Goal: Information Seeking & Learning: Learn about a topic

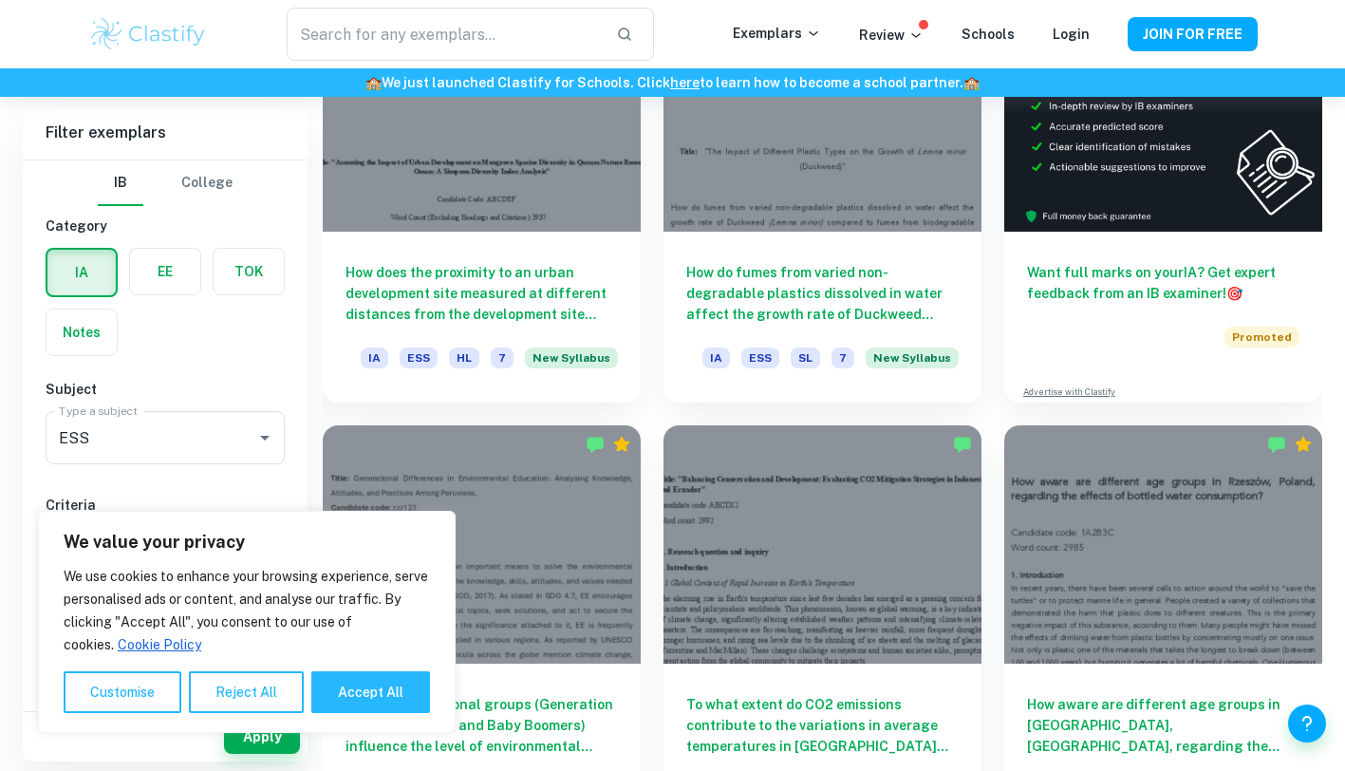
scroll to position [708, 0]
click at [482, 316] on h6 "How does the proximity to an urban development site measured at different dista…" at bounding box center [481, 294] width 272 height 63
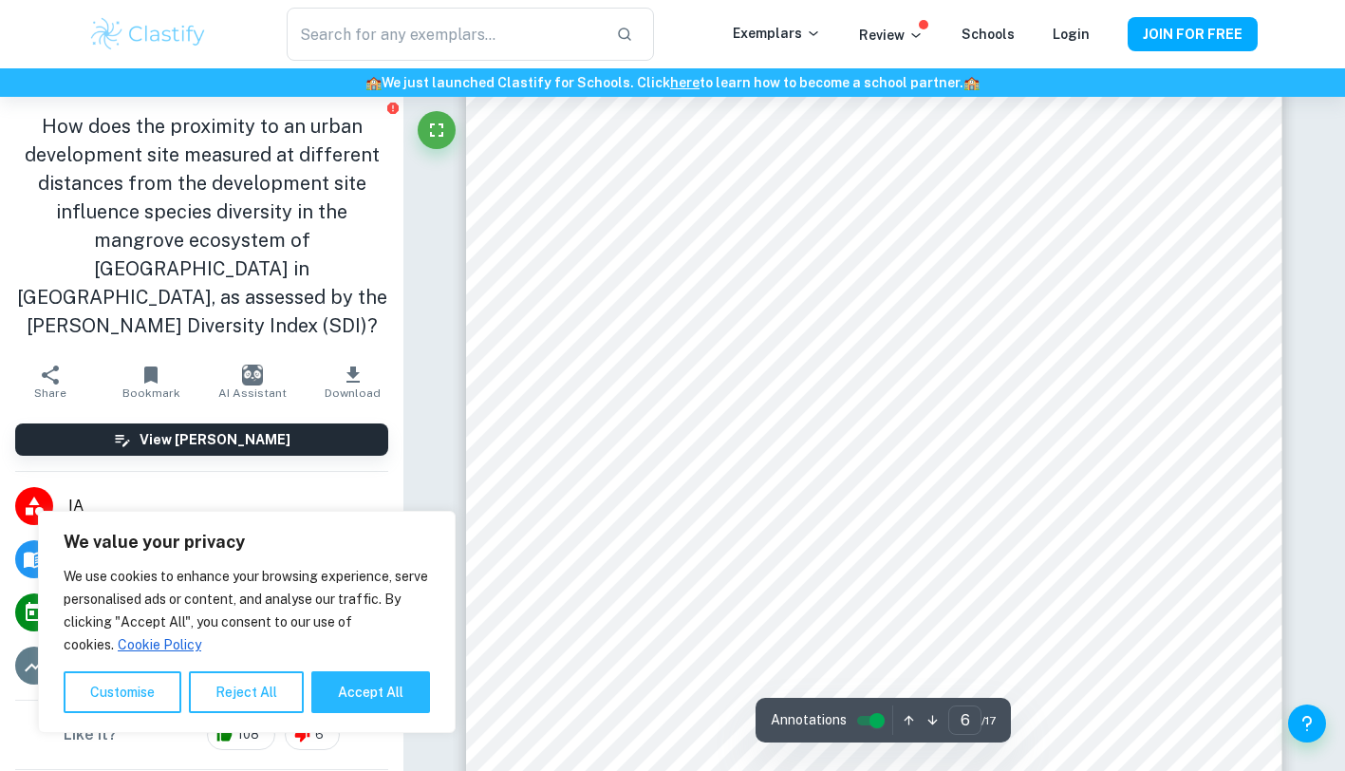
scroll to position [5782, 0]
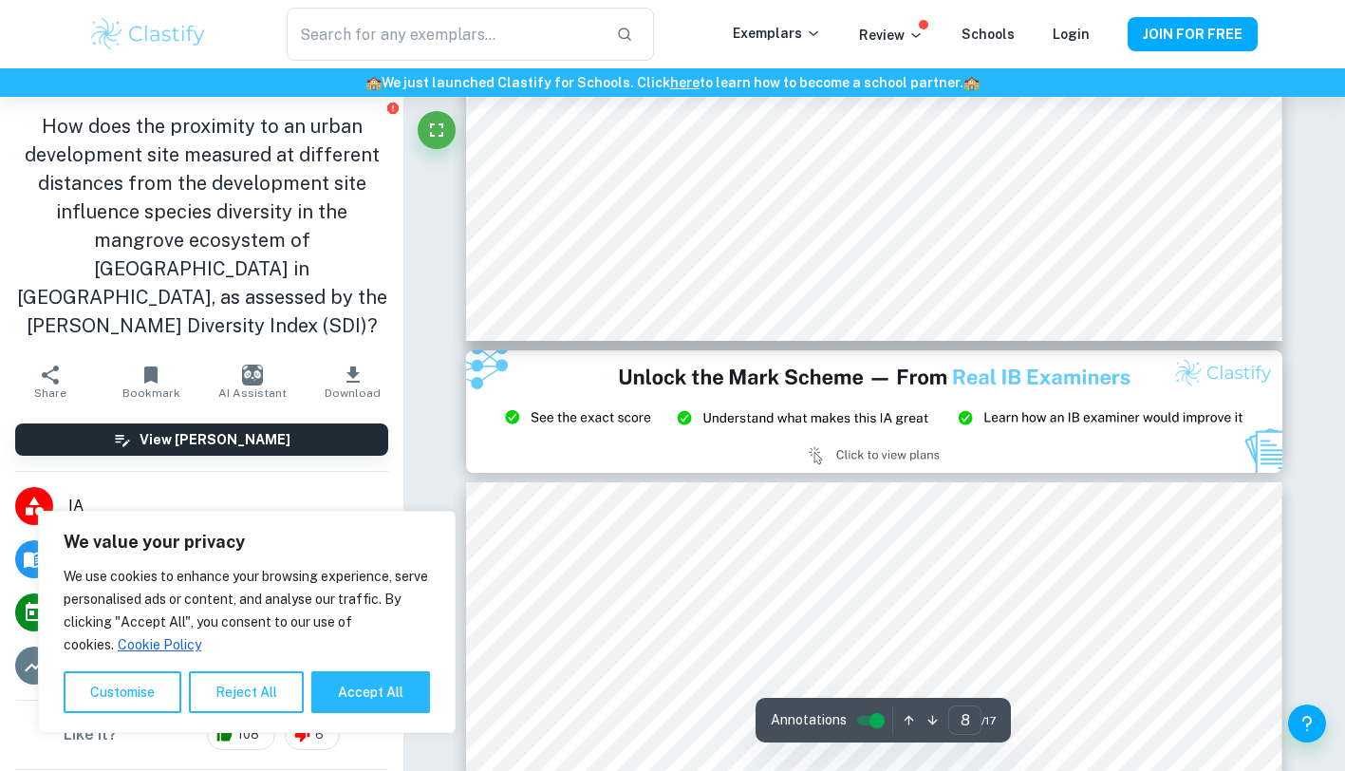
type input "9"
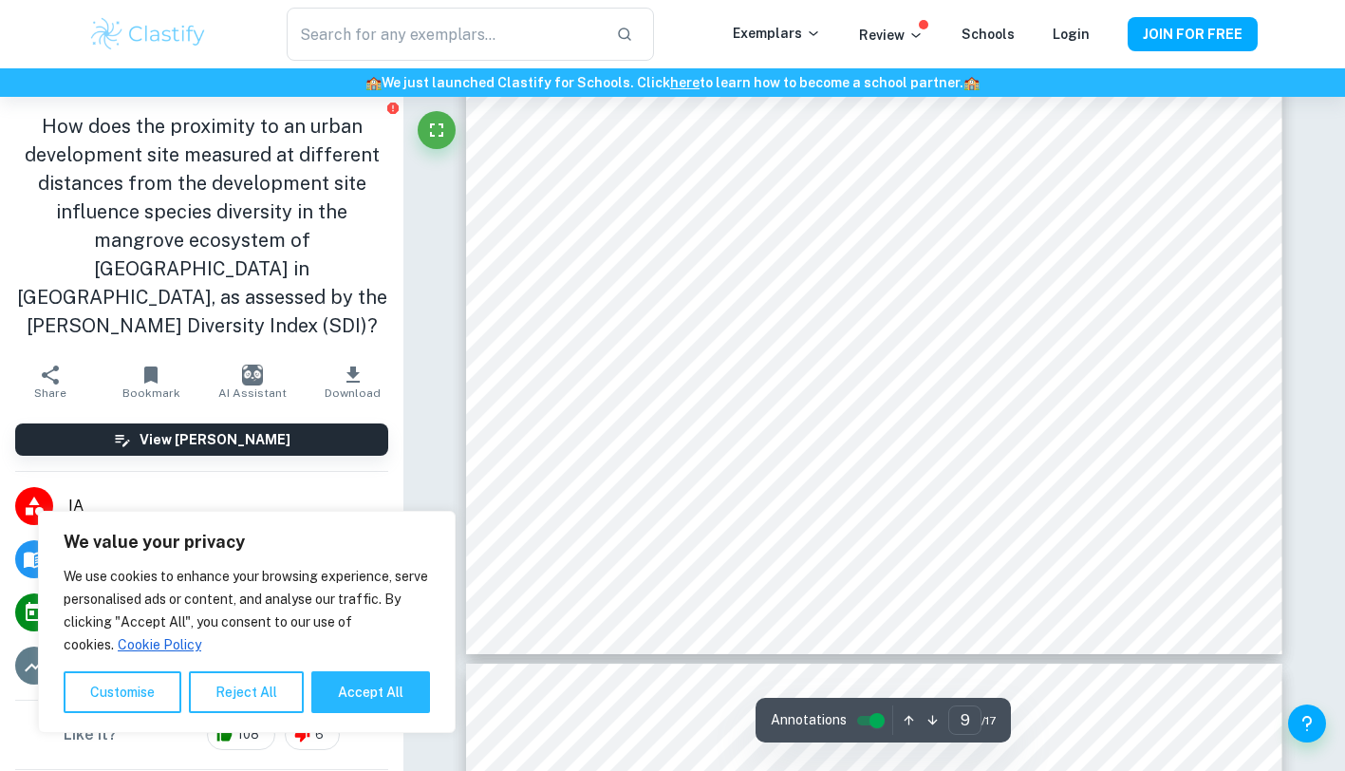
scroll to position [9459, 0]
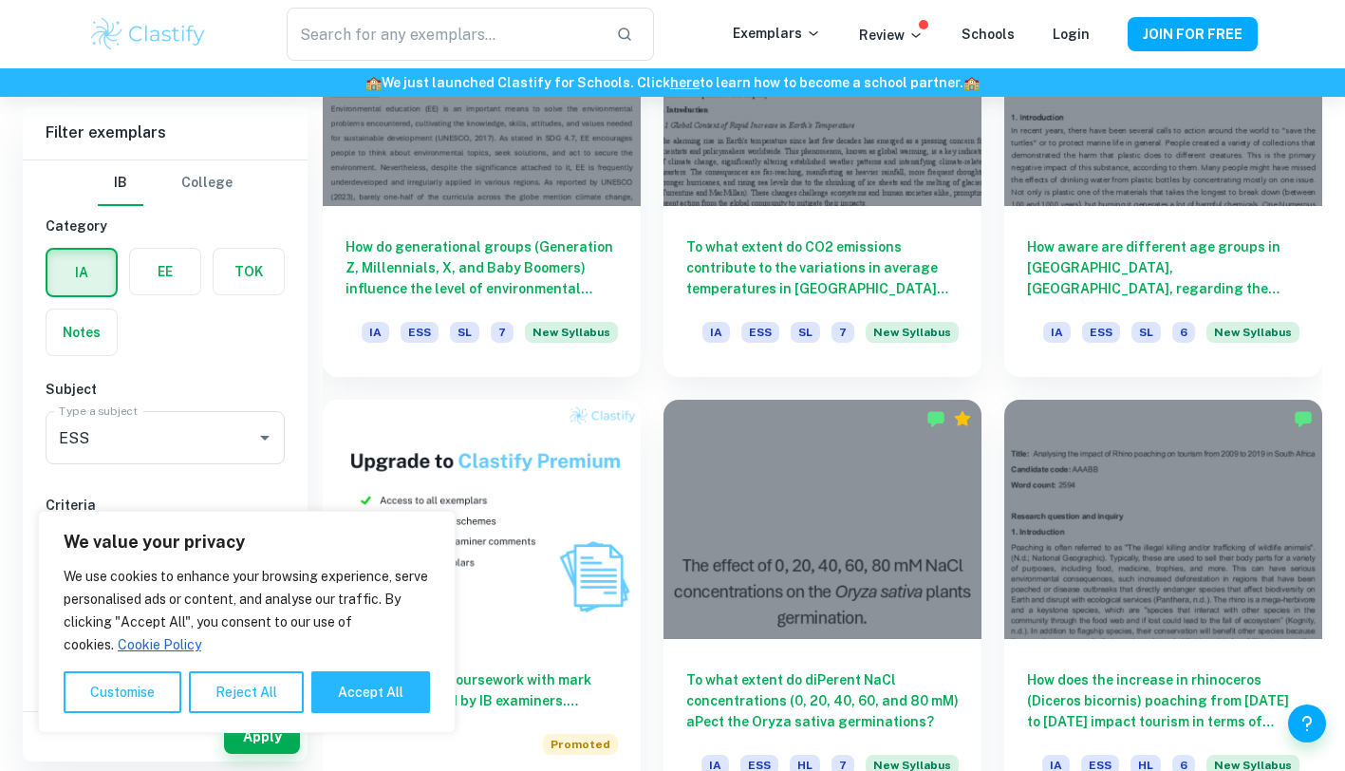
scroll to position [1167, 0]
click at [758, 262] on h6 "To what extent do CO2 emissions contribute to the variations in average tempera…" at bounding box center [822, 266] width 272 height 63
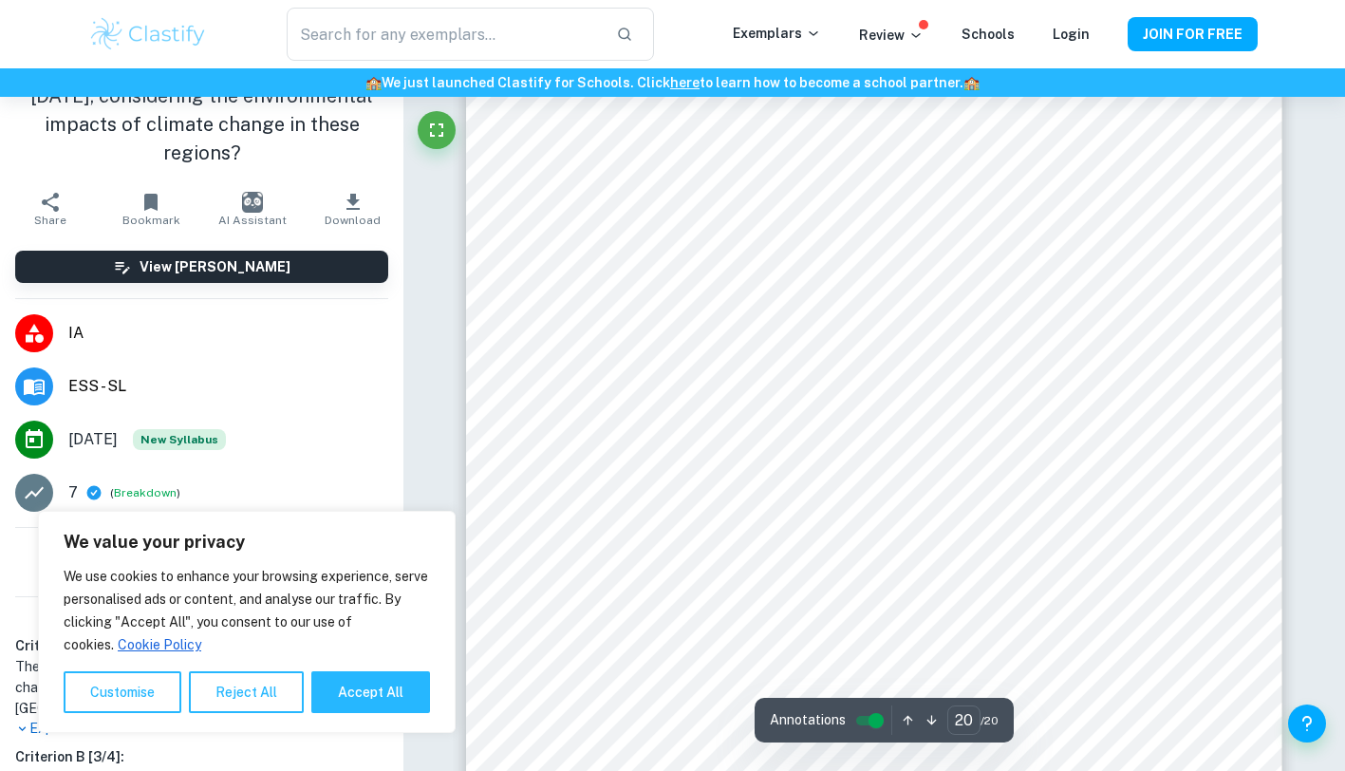
scroll to position [21282, 0]
type input "11"
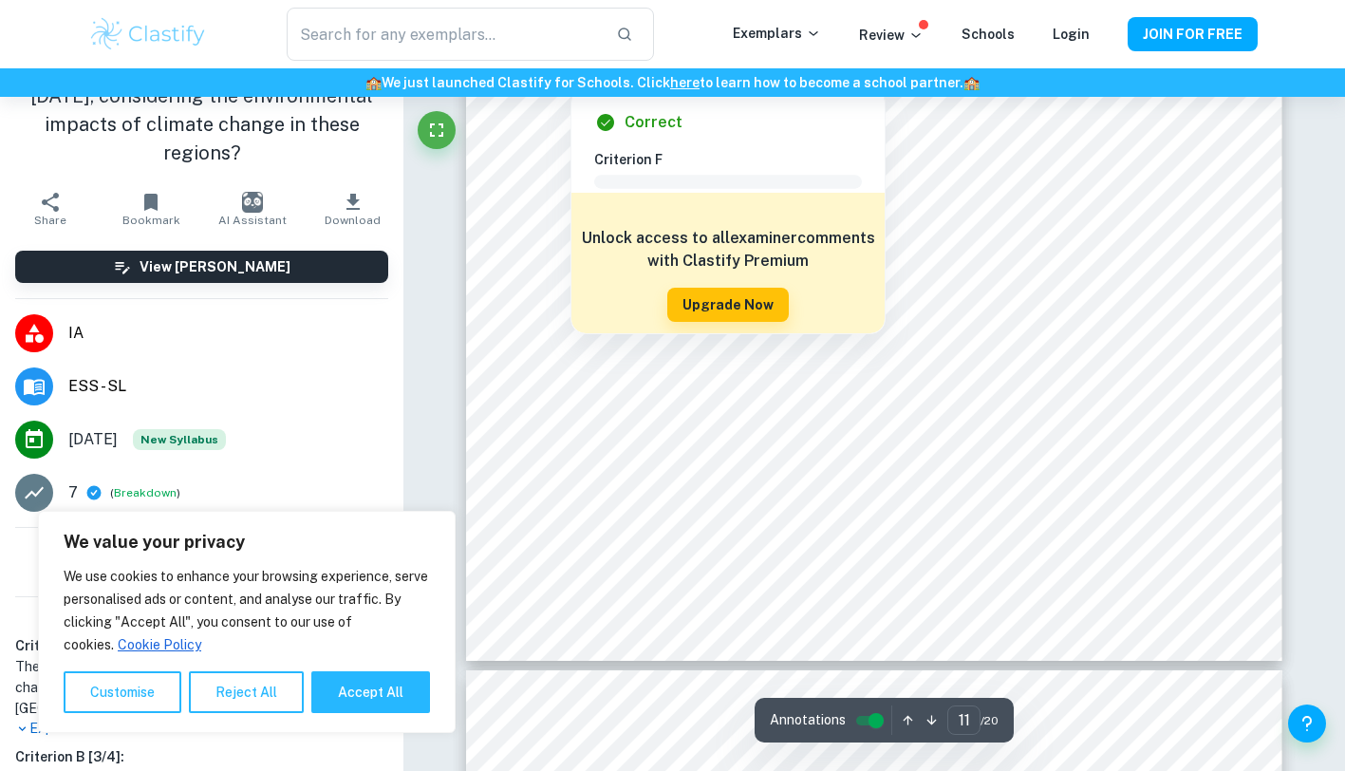
scroll to position [11544, 0]
